Goal: Information Seeking & Learning: Find specific fact

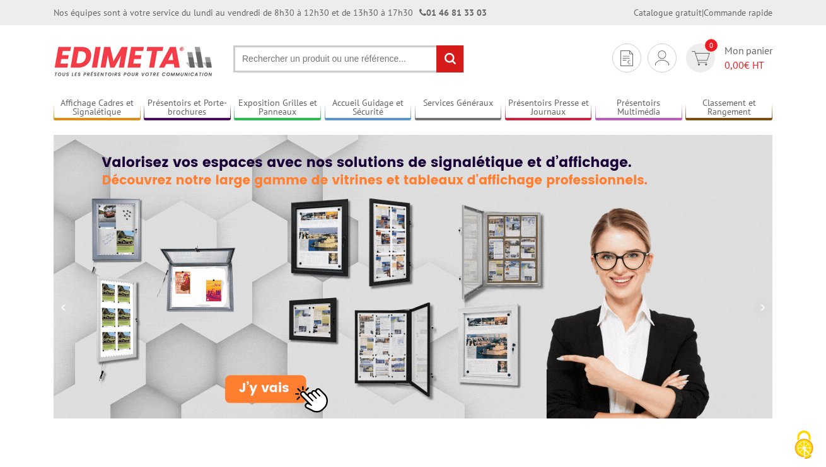
click at [356, 59] on input "text" at bounding box center [348, 58] width 231 height 27
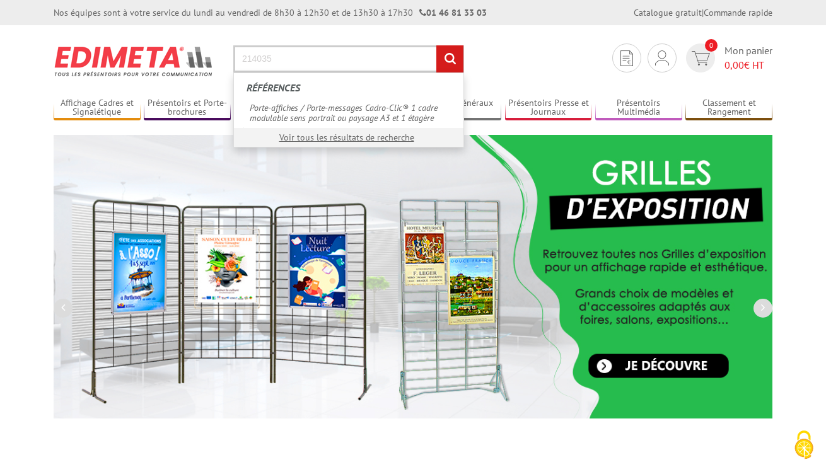
type input "214035"
click at [436, 45] on input "rechercher" at bounding box center [449, 58] width 27 height 27
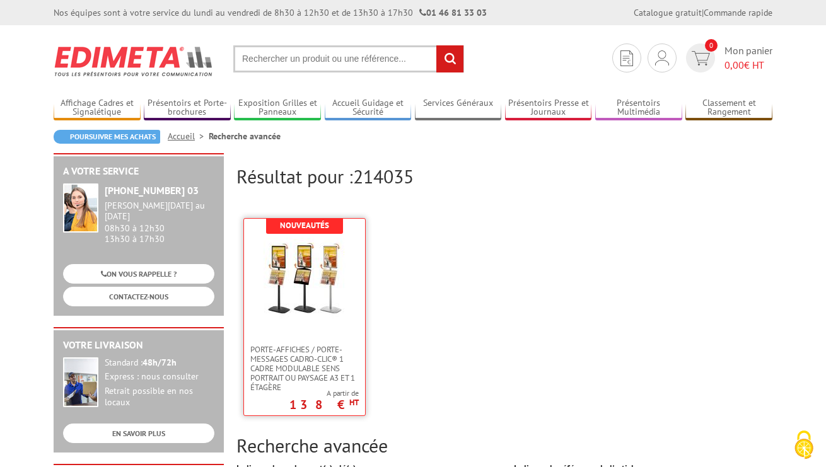
click at [301, 296] on img at bounding box center [305, 279] width 82 height 82
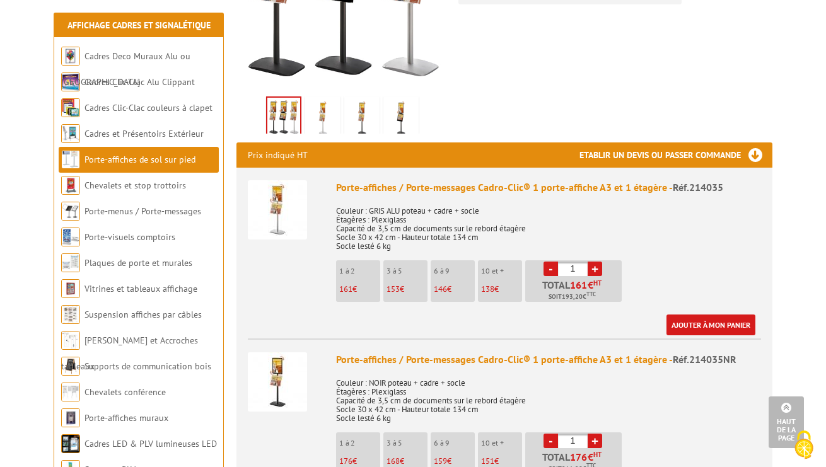
scroll to position [379, 0]
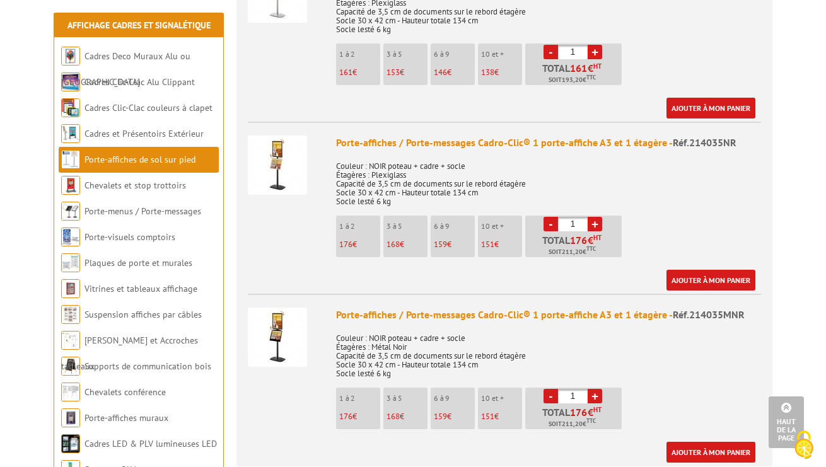
scroll to position [0, 0]
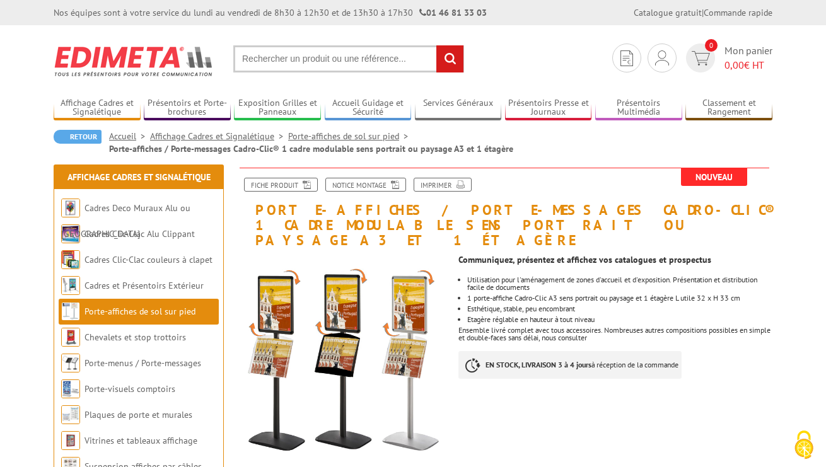
click at [373, 59] on input "text" at bounding box center [348, 58] width 231 height 27
type input "PVC951"
click at [436, 45] on input "rechercher" at bounding box center [449, 58] width 27 height 27
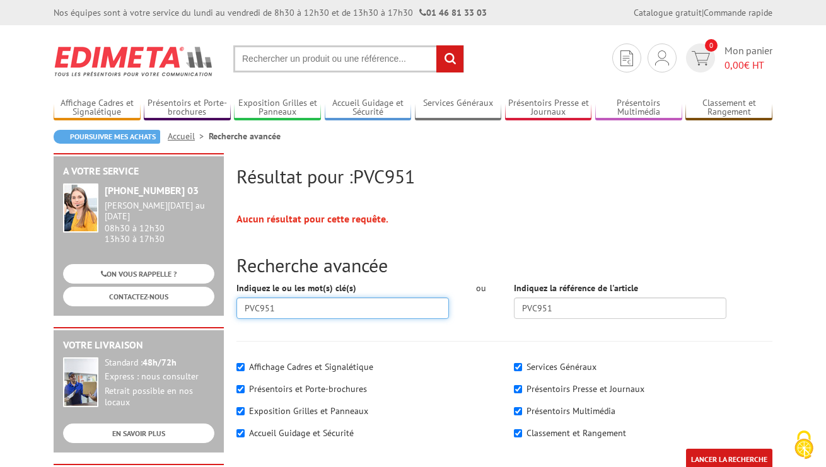
click at [332, 312] on input "PVC951" at bounding box center [342, 308] width 212 height 21
type input "PVC"
click at [686, 449] on input "LANCER LA RECHERCHE" at bounding box center [729, 459] width 86 height 21
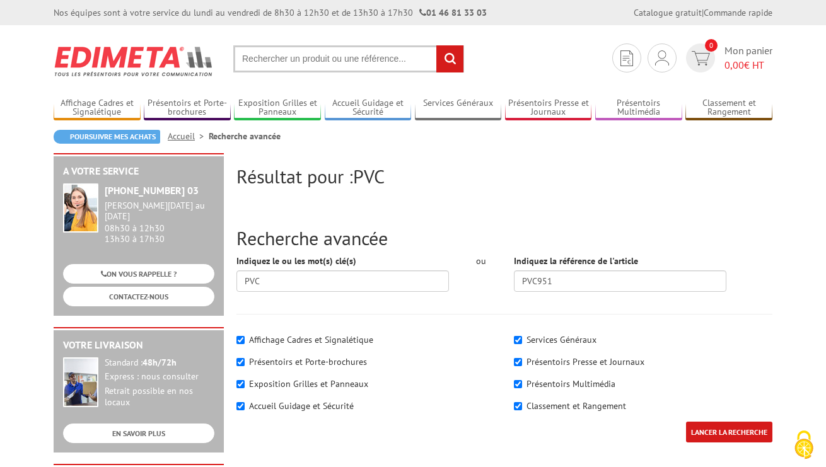
click at [329, 61] on input "text" at bounding box center [348, 58] width 231 height 27
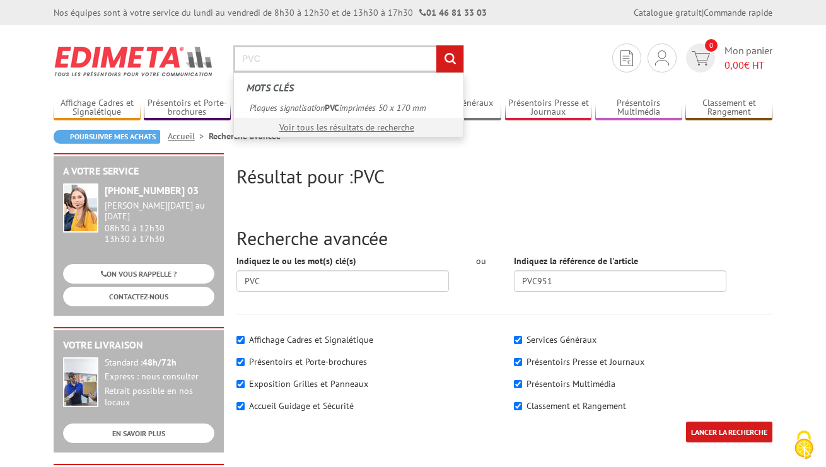
type input "PVC"
click at [436, 45] on input "rechercher" at bounding box center [449, 58] width 27 height 27
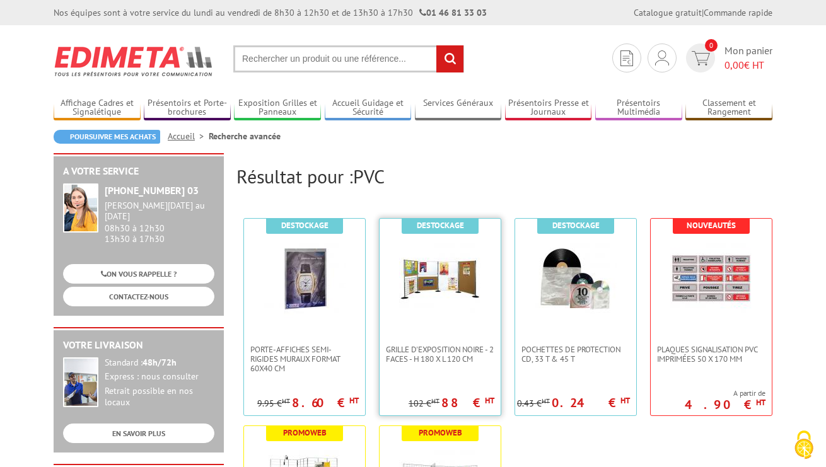
click at [443, 291] on img at bounding box center [440, 279] width 82 height 82
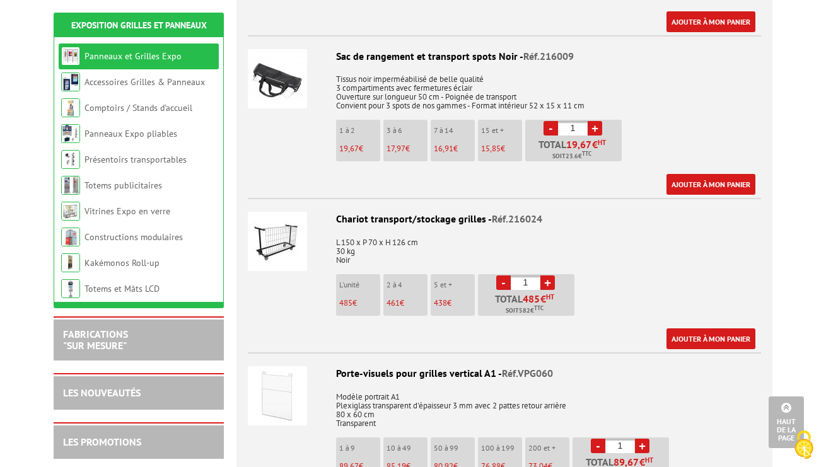
scroll to position [2690, 0]
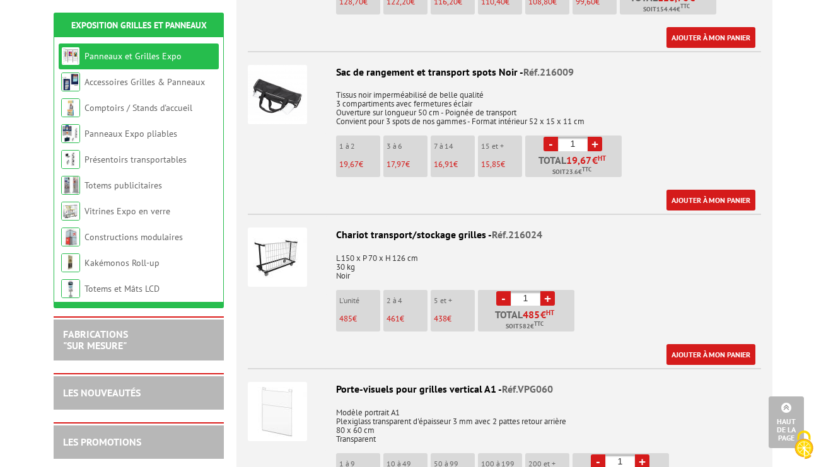
click at [291, 249] on img at bounding box center [277, 257] width 59 height 59
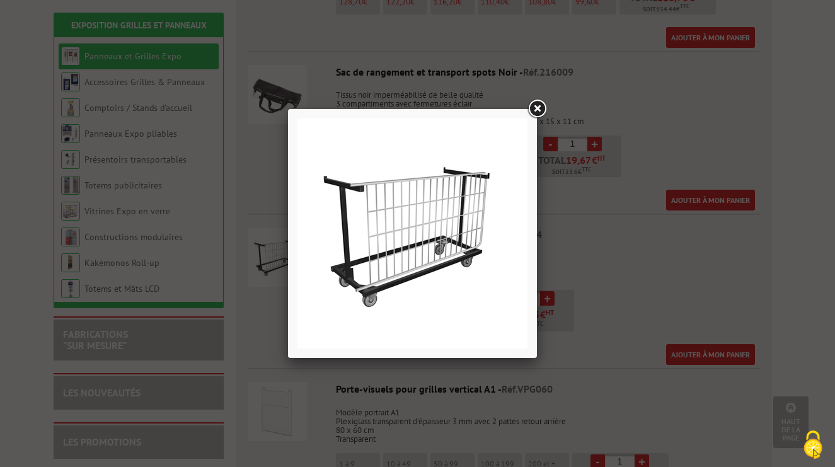
click at [539, 102] on link at bounding box center [537, 109] width 23 height 23
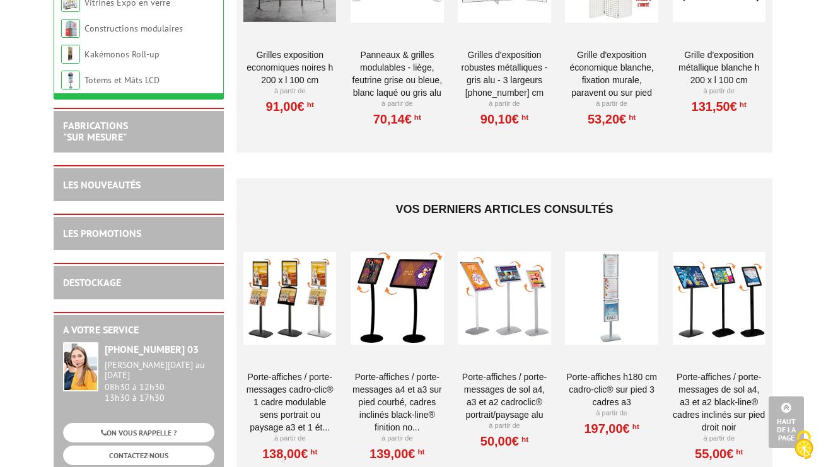
scroll to position [4529, 0]
